Goal: Transaction & Acquisition: Book appointment/travel/reservation

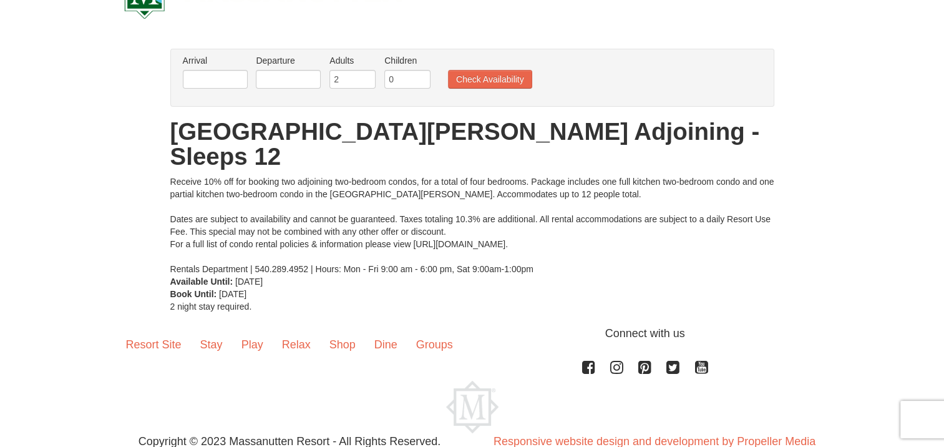
scroll to position [71, 0]
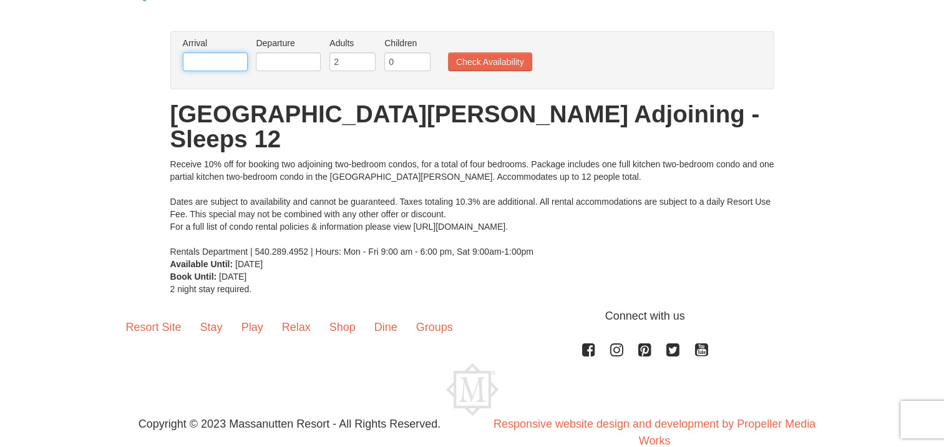
click at [227, 66] on input "text" at bounding box center [215, 61] width 65 height 19
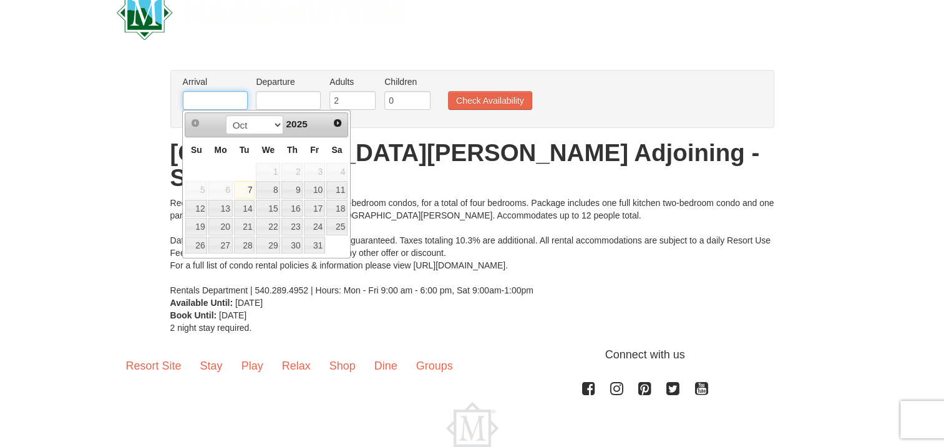
scroll to position [0, 0]
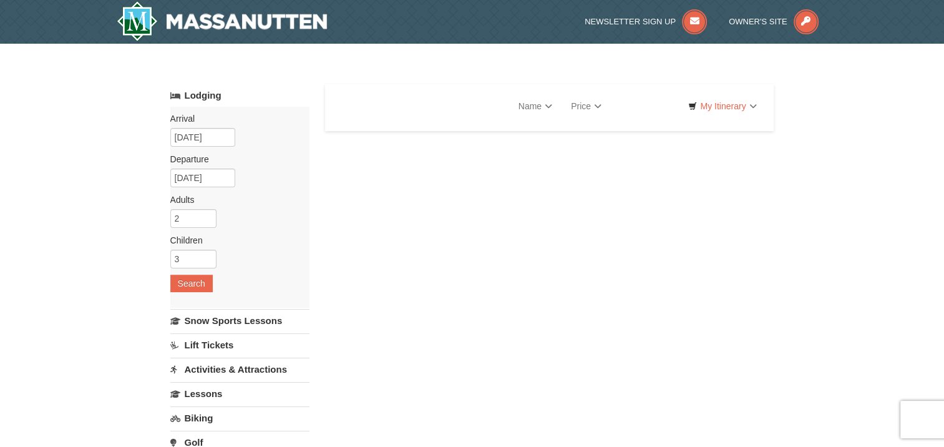
select select "10"
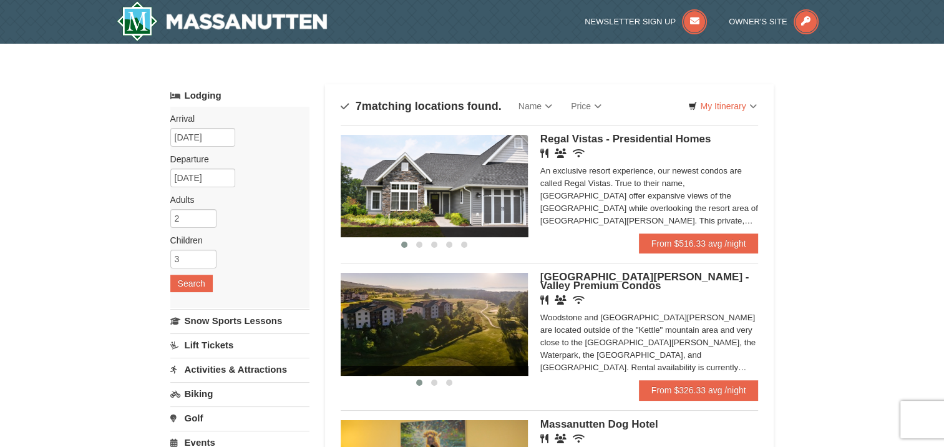
drag, startPoint x: 437, startPoint y: 327, endPoint x: 447, endPoint y: 327, distance: 10.6
click at [437, 327] on img at bounding box center [434, 324] width 187 height 102
click at [692, 385] on link "From $326.33 avg /night" at bounding box center [699, 390] width 120 height 20
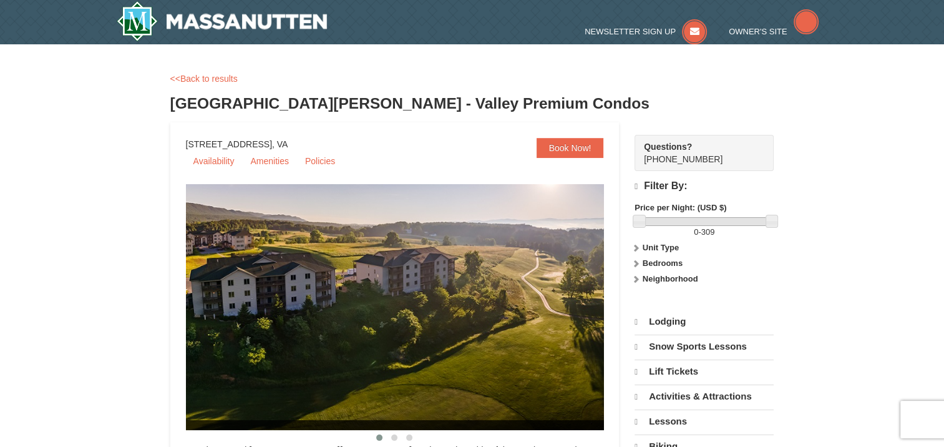
select select "10"
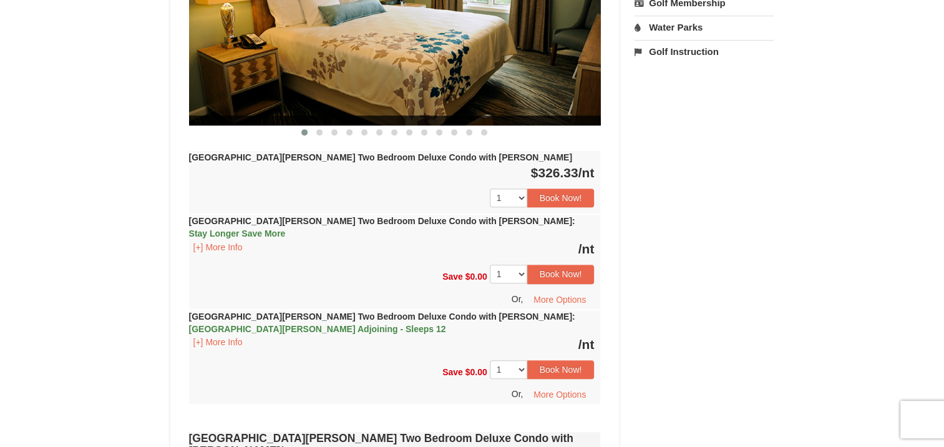
scroll to position [624, 0]
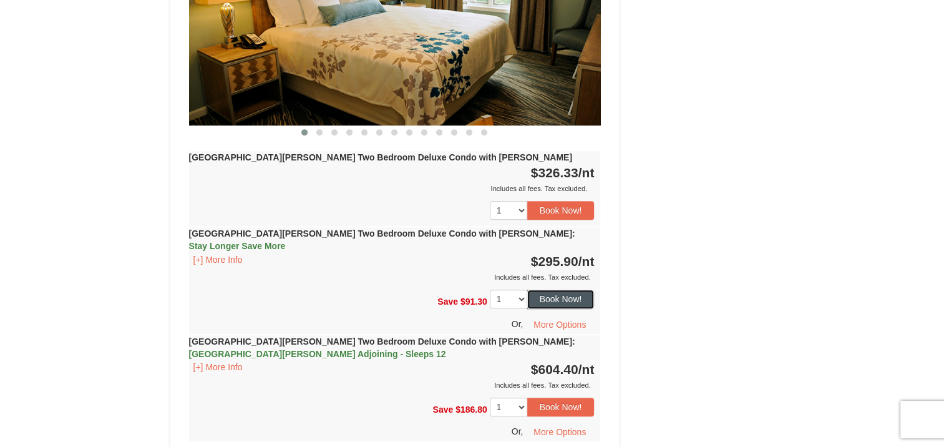
click at [553, 289] on button "Book Now!" at bounding box center [560, 298] width 67 height 19
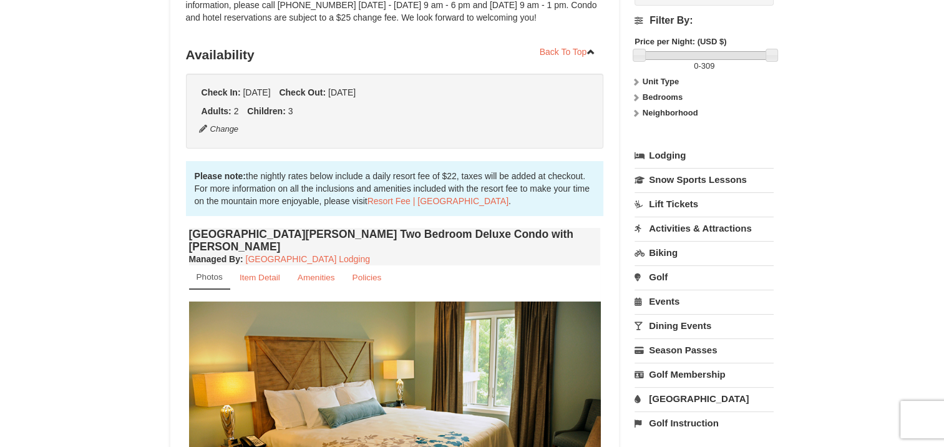
scroll to position [122, 0]
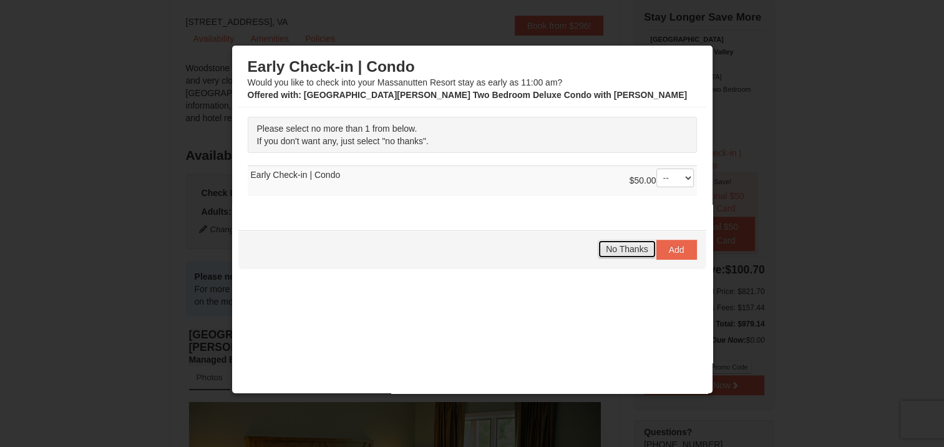
click at [618, 247] on span "No Thanks" at bounding box center [627, 249] width 42 height 10
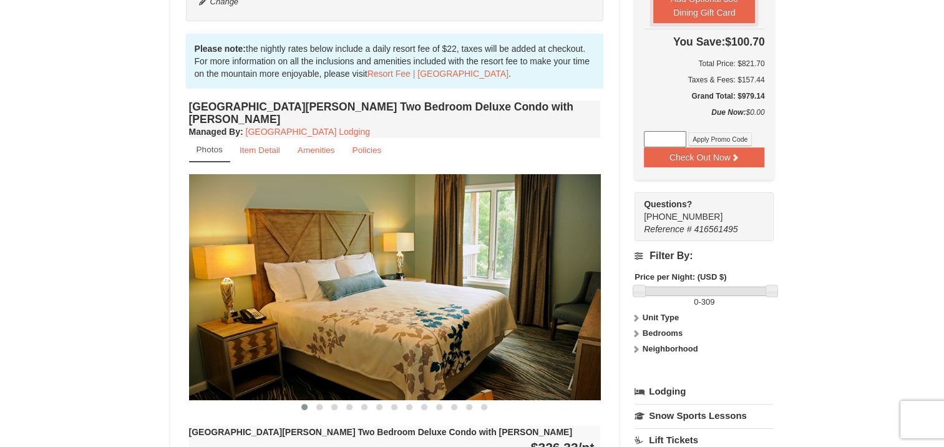
scroll to position [371, 0]
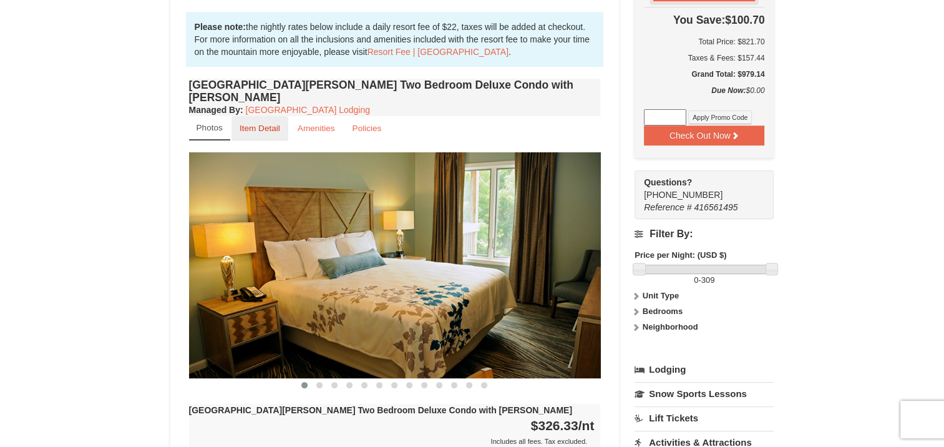
click at [264, 124] on small "Item Detail" at bounding box center [260, 128] width 41 height 9
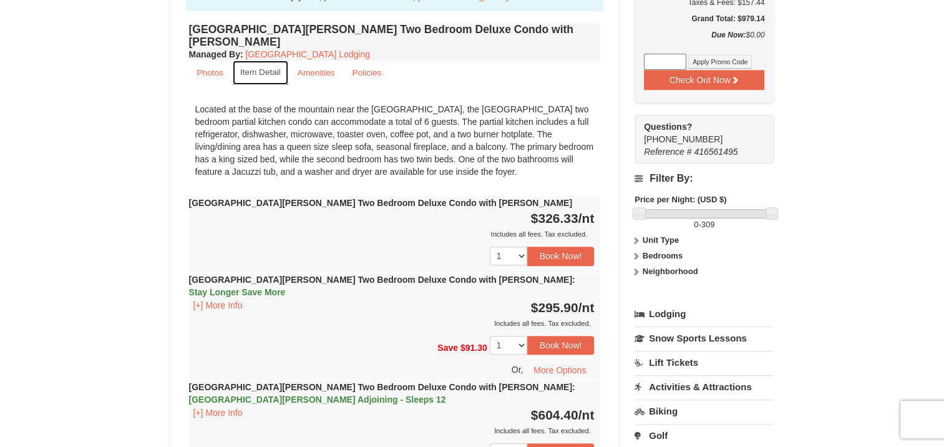
scroll to position [561, 0]
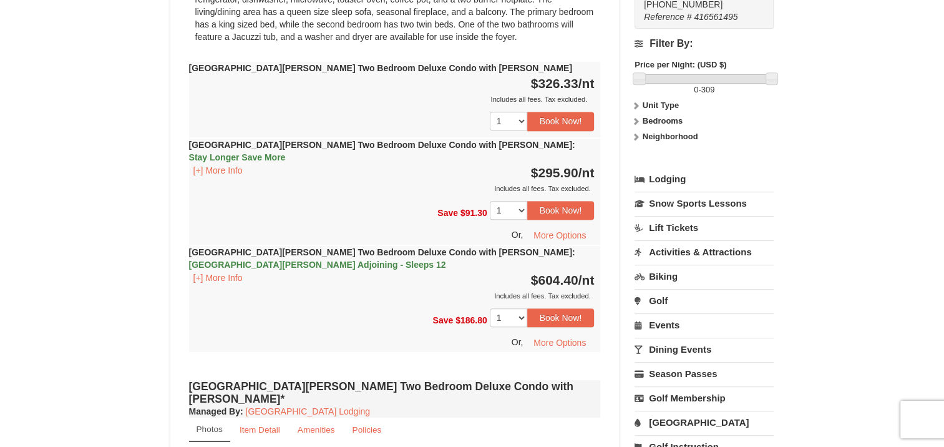
click at [339, 182] on div "Includes all fees. Tax excluded." at bounding box center [391, 188] width 405 height 12
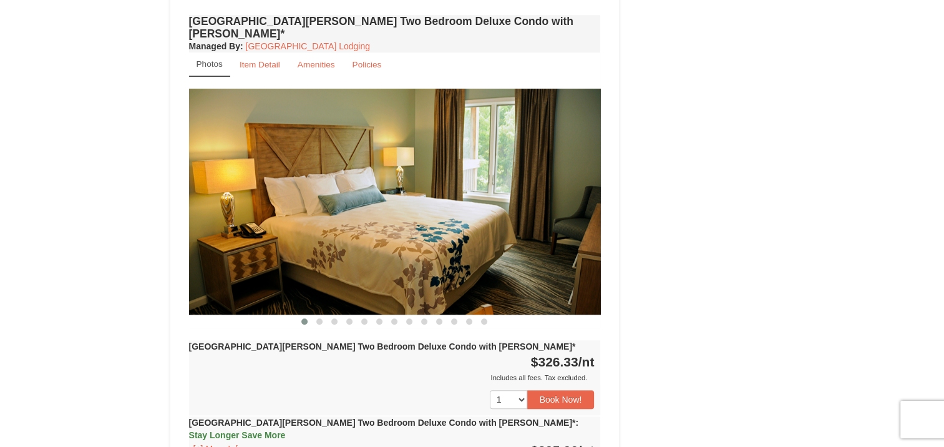
scroll to position [936, 0]
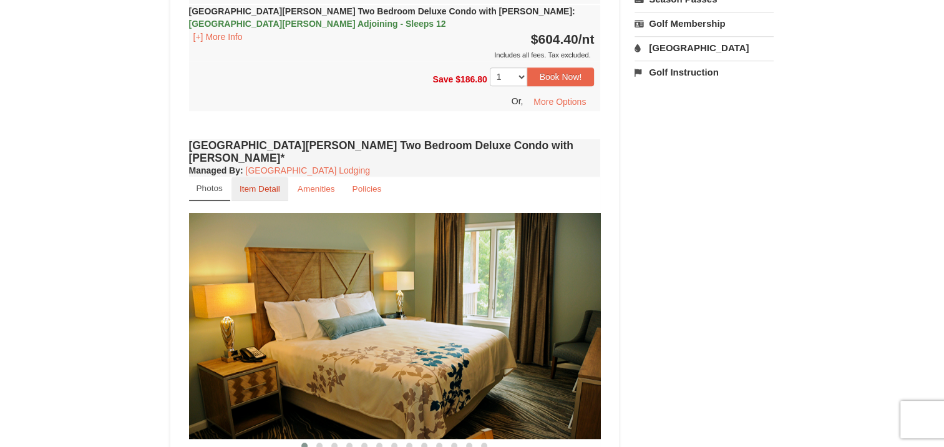
click at [259, 184] on small "Item Detail" at bounding box center [260, 188] width 41 height 9
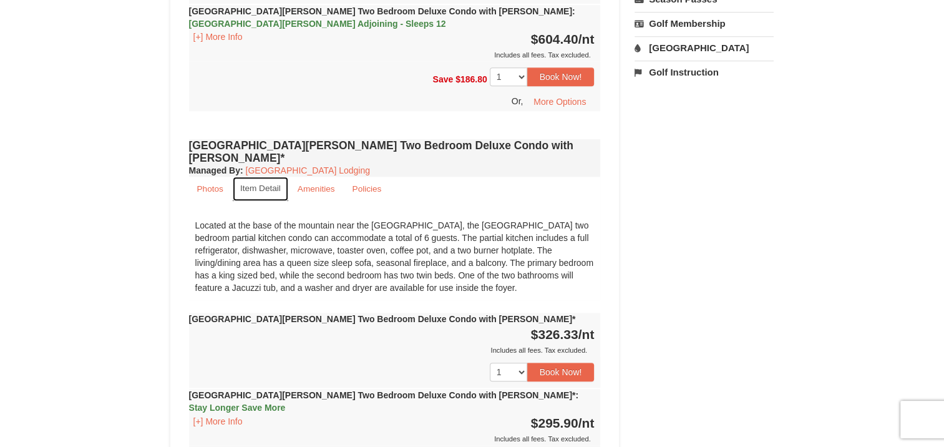
scroll to position [1060, 0]
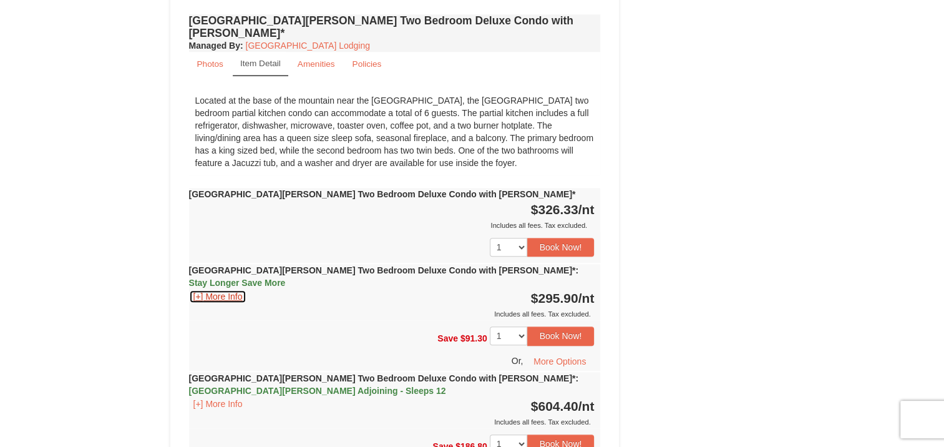
click at [215, 289] on button "[+] More Info" at bounding box center [218, 296] width 58 height 14
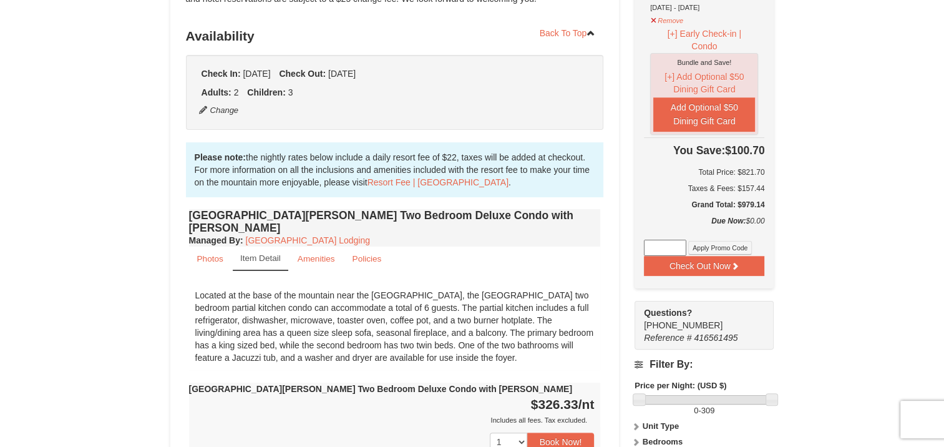
scroll to position [0, 0]
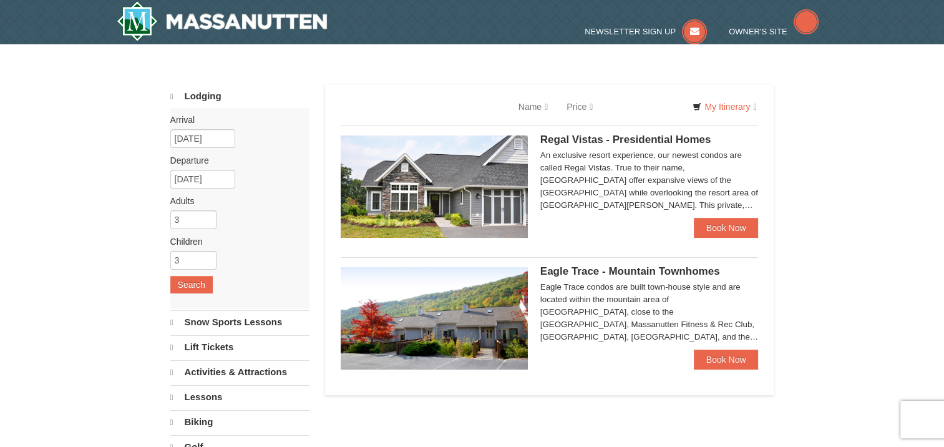
select select "10"
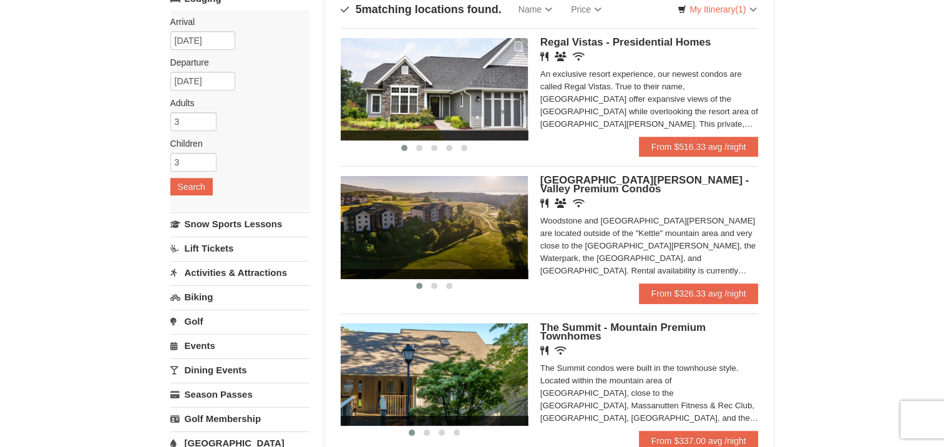
scroll to position [187, 0]
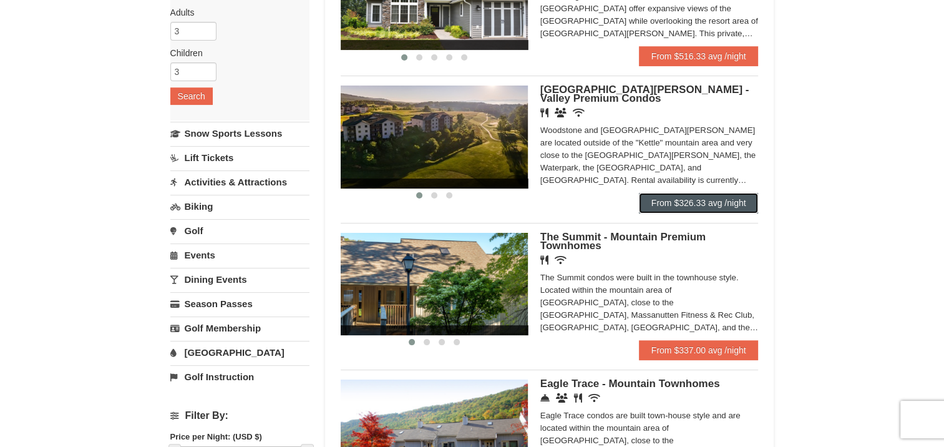
click at [736, 205] on link "From $326.33 avg /night" at bounding box center [699, 203] width 120 height 20
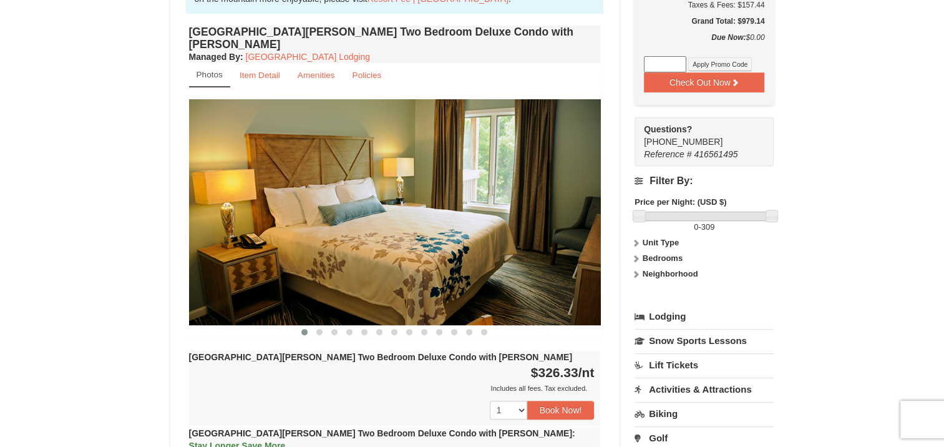
scroll to position [499, 0]
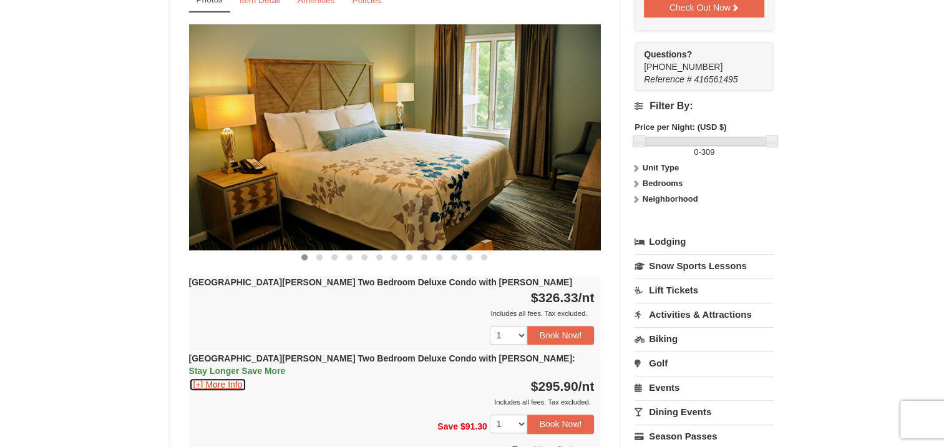
click at [223, 377] on button "[+] More Info" at bounding box center [218, 384] width 58 height 14
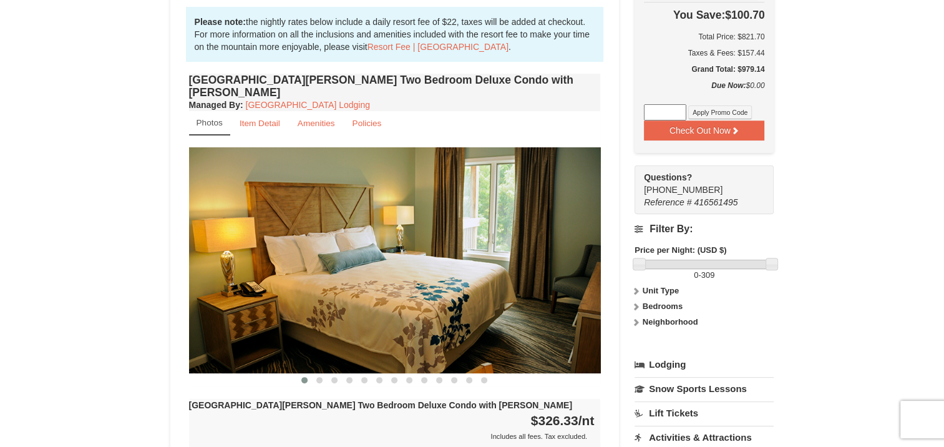
scroll to position [374, 0]
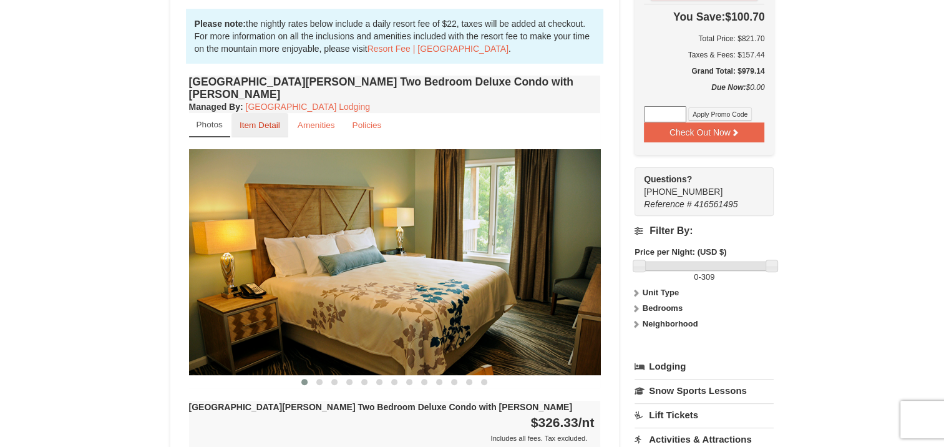
click at [268, 120] on small "Item Detail" at bounding box center [260, 124] width 41 height 9
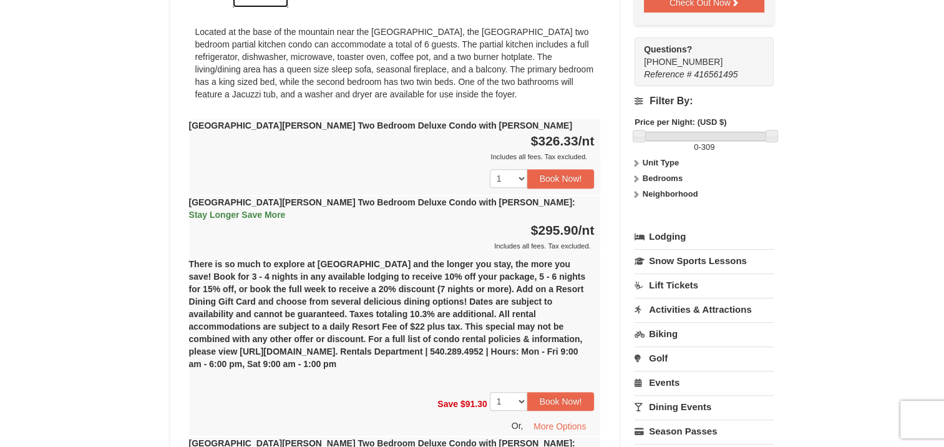
scroll to position [437, 0]
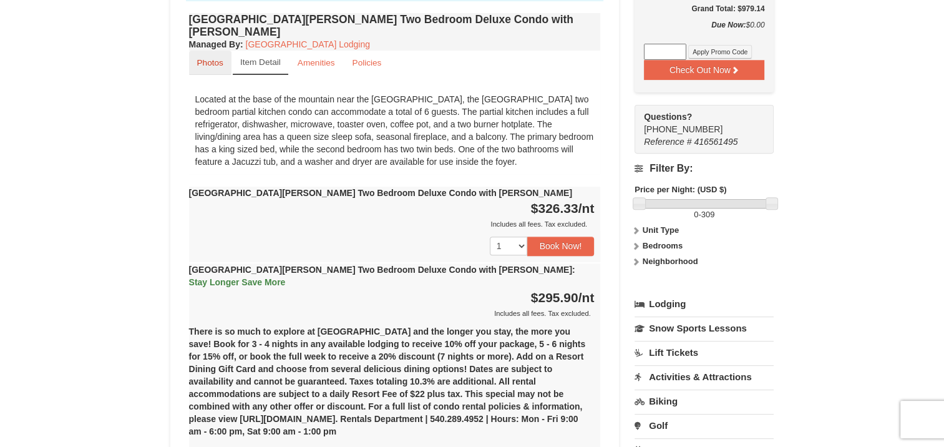
click at [218, 58] on small "Photos" at bounding box center [210, 62] width 26 height 9
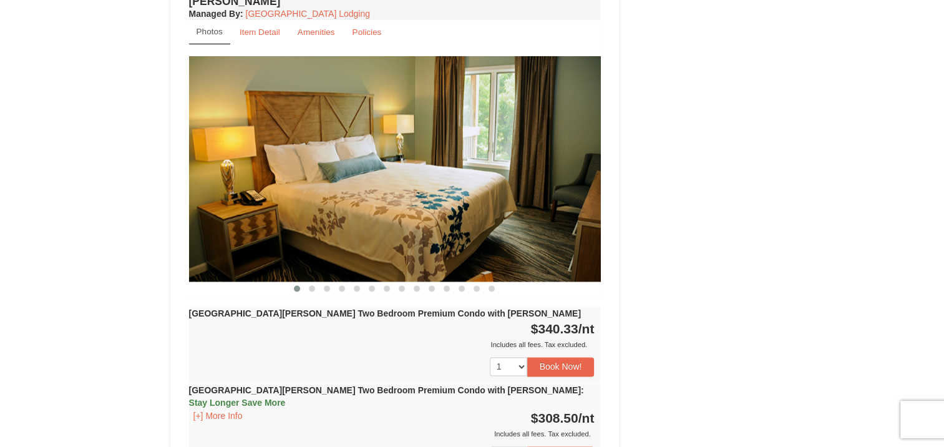
scroll to position [1809, 0]
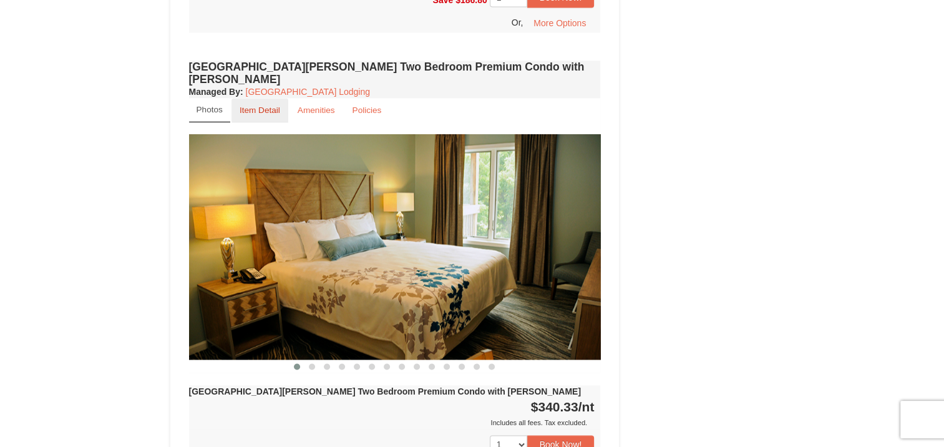
click at [264, 98] on link "Item Detail" at bounding box center [259, 110] width 57 height 24
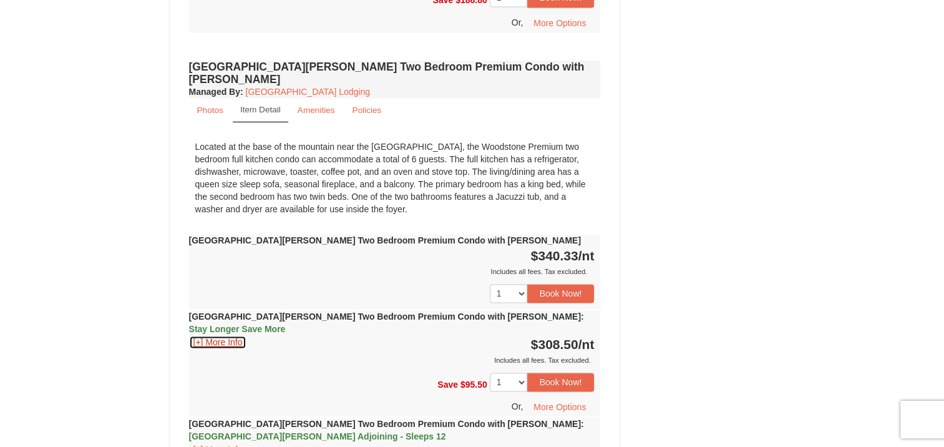
click at [203, 335] on button "[+] More Info" at bounding box center [218, 342] width 58 height 14
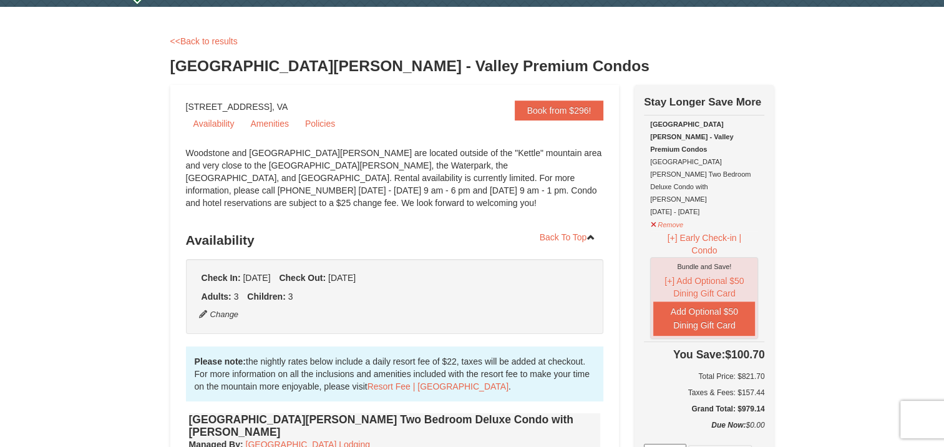
scroll to position [0, 0]
